Goal: Check status

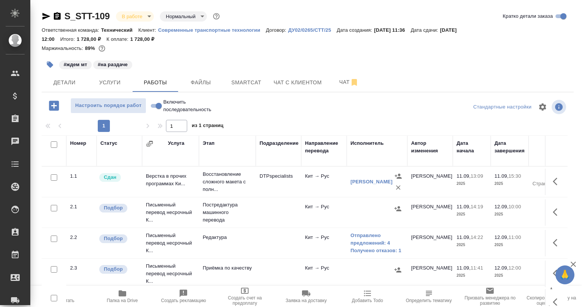
click at [237, 61] on div "#ждем мт #на раздаче" at bounding box center [219, 64] width 354 height 17
